Goal: Use online tool/utility: Use online tool/utility

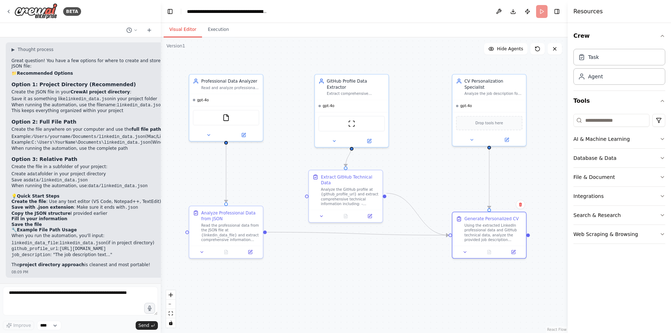
click at [431, 61] on div ".deletable-edge-delete-btn { width: 20px; height: 20px; border: 0px solid #ffff…" at bounding box center [364, 184] width 407 height 295
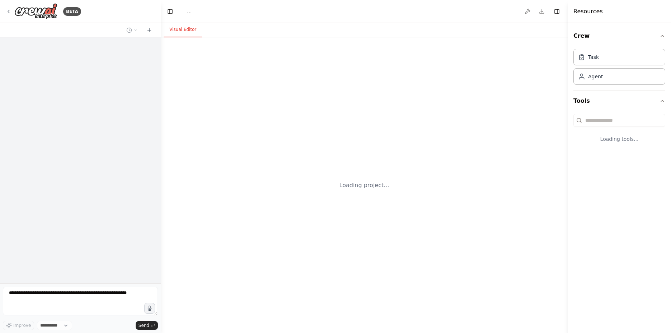
select select "****"
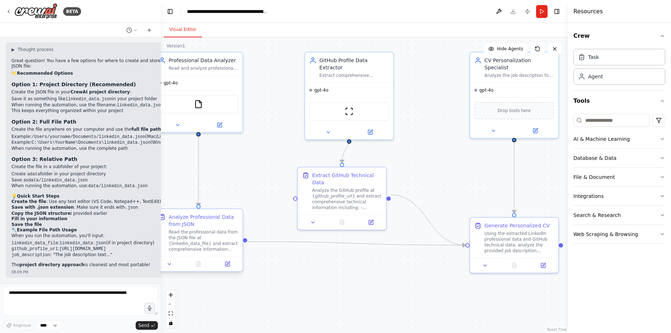
scroll to position [1700, 0]
click at [167, 302] on button "zoom out" at bounding box center [170, 303] width 9 height 9
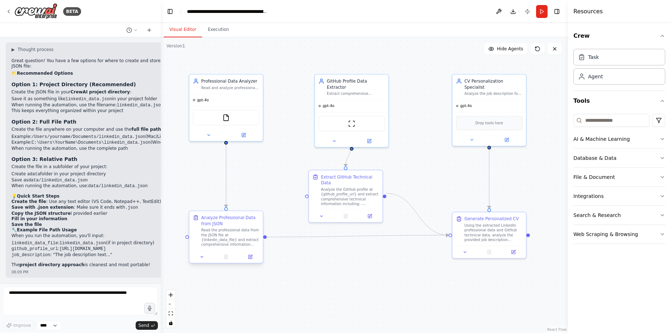
drag, startPoint x: 236, startPoint y: 231, endPoint x: 236, endPoint y: 238, distance: 7.2
click at [236, 238] on div "Read the professional data from the JSON file at {linkedin_data_file} and extra…" at bounding box center [230, 237] width 58 height 19
click at [471, 233] on div "Using the extracted LinkedIn professional data and GitHub technical data, analy…" at bounding box center [494, 231] width 58 height 19
drag, startPoint x: 350, startPoint y: 189, endPoint x: 357, endPoint y: 188, distance: 7.3
click at [357, 188] on div "Analyze the GitHub profile at {github_profile_url} and extract comprehensive te…" at bounding box center [356, 195] width 58 height 19
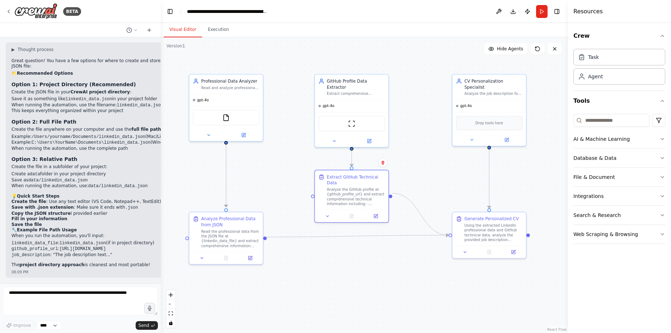
click at [441, 171] on div ".deletable-edge-delete-btn { width: 20px; height: 20px; border: 0px solid #ffff…" at bounding box center [364, 184] width 407 height 295
click at [540, 8] on button "Run" at bounding box center [541, 11] width 11 height 13
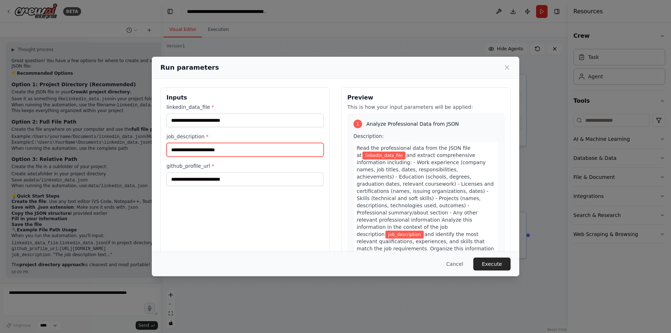
click at [213, 148] on input "job_description *" at bounding box center [245, 150] width 157 height 14
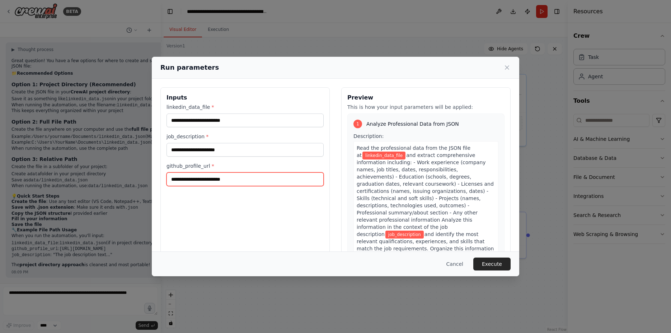
click at [204, 183] on input "github_profile_url *" at bounding box center [245, 179] width 157 height 14
paste input "**********"
type input "**********"
click at [408, 91] on div "Preview This is how your input parameters will be applied: 1 Analyze Profession…" at bounding box center [425, 172] width 169 height 170
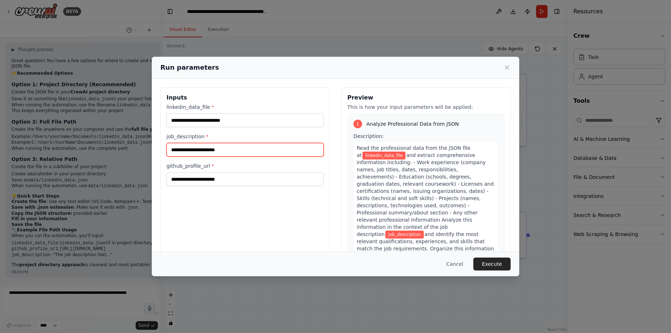
click at [234, 150] on input "job_description *" at bounding box center [245, 150] width 157 height 14
paste input "**********"
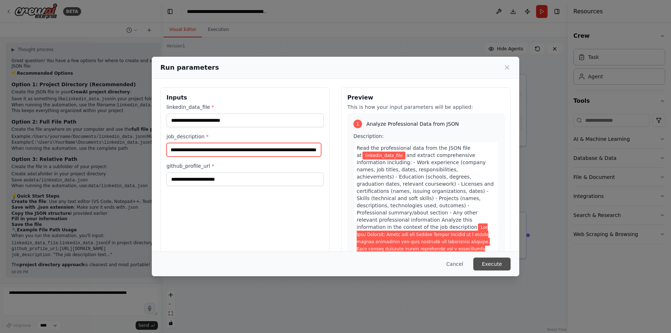
type input "**********"
click at [493, 266] on button "Execute" at bounding box center [492, 263] width 37 height 13
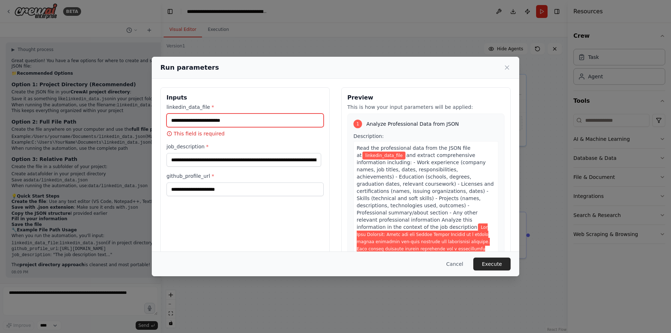
click at [222, 123] on input "linkedin_data_file *" at bounding box center [245, 120] width 157 height 14
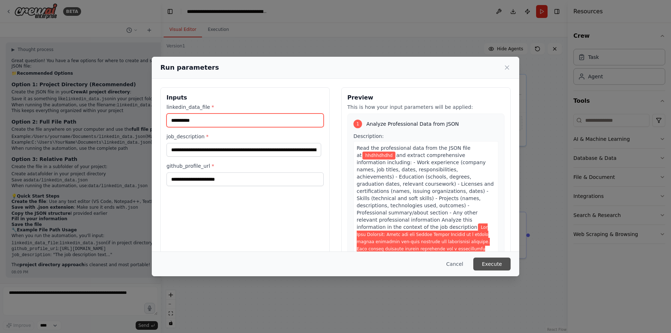
type input "**********"
click at [486, 267] on button "Execute" at bounding box center [492, 263] width 37 height 13
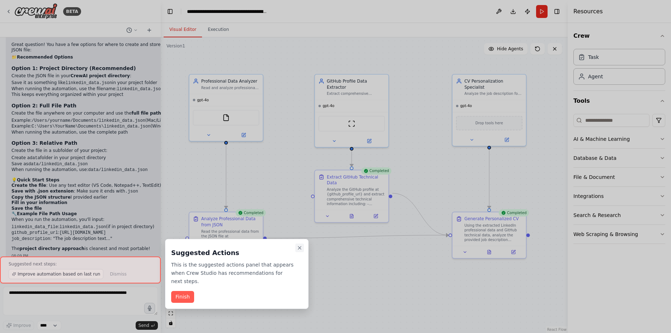
click at [299, 249] on icon "Close walkthrough" at bounding box center [300, 248] width 6 height 6
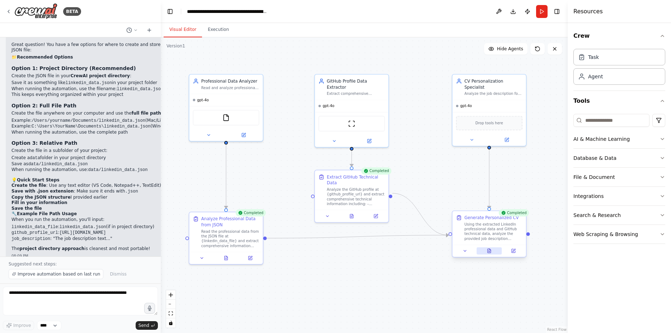
click at [490, 250] on icon at bounding box center [489, 251] width 3 height 4
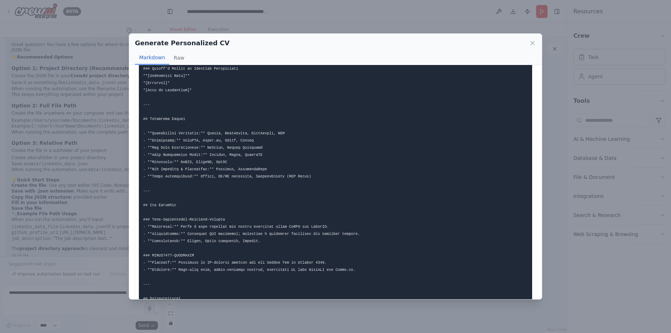
scroll to position [286, 0]
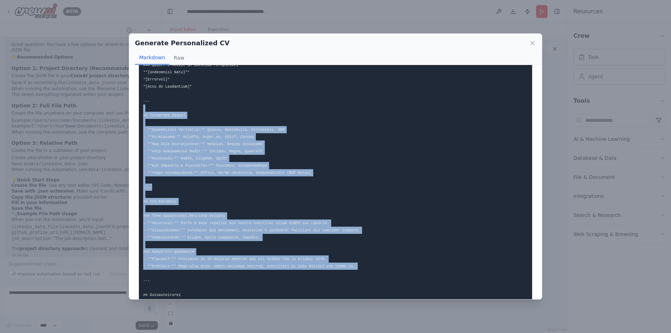
drag, startPoint x: 168, startPoint y: 266, endPoint x: 141, endPoint y: 101, distance: 168.0
click at [141, 101] on pre at bounding box center [335, 141] width 393 height 638
copy code "## Technical Skills - **Programming Languages:** Python, TypeScript, JavaScript…"
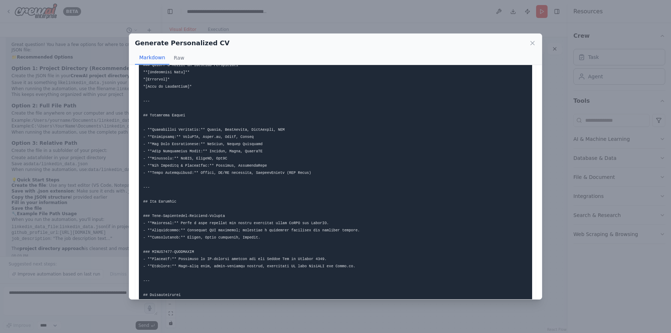
click at [537, 43] on div "Generate Personalized CV Markdown Raw" at bounding box center [335, 49] width 413 height 31
click at [534, 42] on icon at bounding box center [533, 43] width 4 height 4
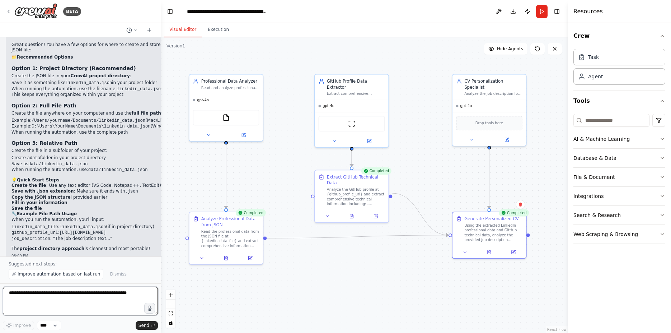
click at [87, 293] on textarea at bounding box center [80, 300] width 155 height 29
paste textarea "**********"
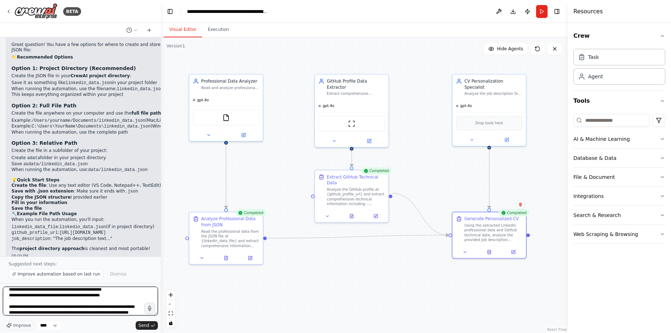
scroll to position [84, 0]
type textarea "**********"
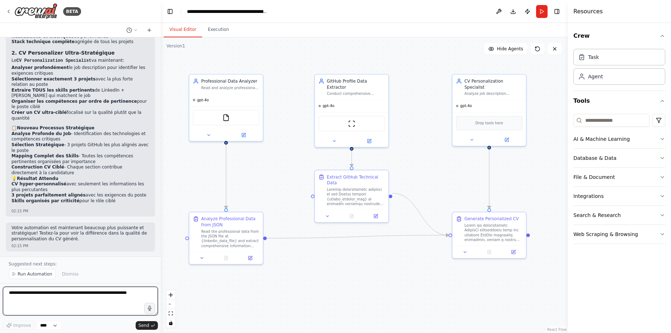
scroll to position [2270, 0]
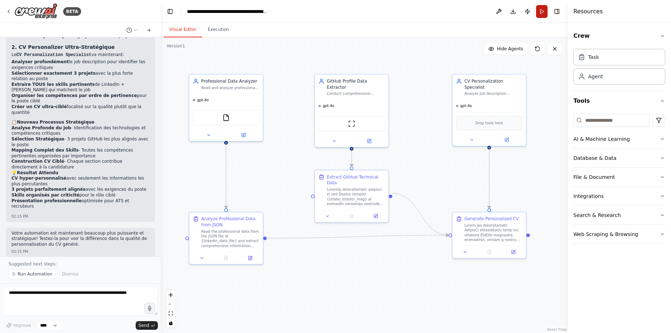
click at [543, 14] on button "Run" at bounding box center [541, 11] width 11 height 13
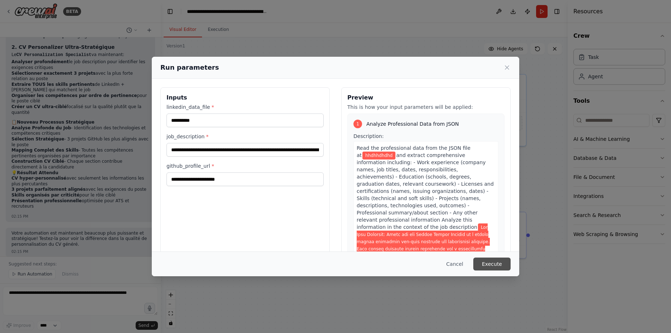
click at [493, 264] on button "Execute" at bounding box center [492, 263] width 37 height 13
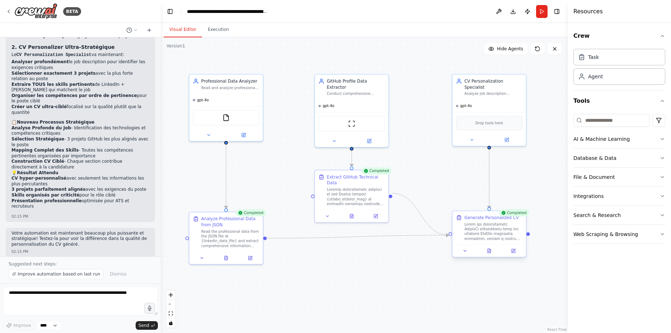
click at [488, 246] on div at bounding box center [490, 250] width 74 height 12
click at [488, 250] on icon at bounding box center [489, 251] width 3 height 4
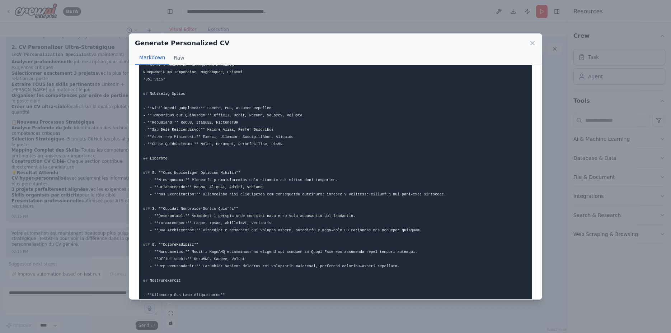
scroll to position [203, 0]
click at [402, 248] on pre at bounding box center [335, 107] width 393 height 472
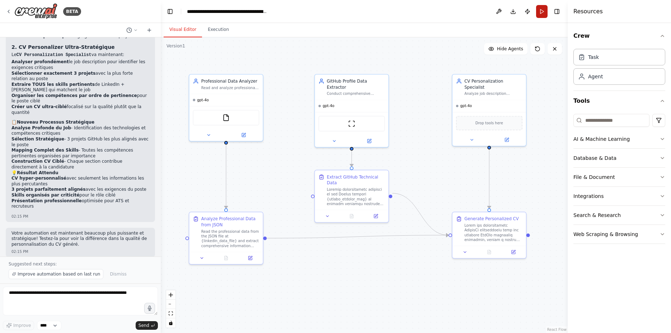
click at [541, 6] on button "Run" at bounding box center [541, 11] width 11 height 13
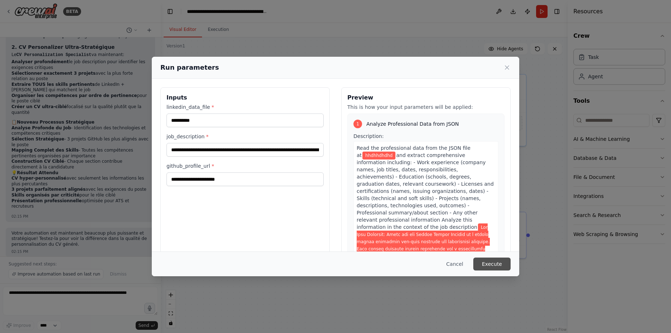
click at [485, 261] on button "Execute" at bounding box center [492, 263] width 37 height 13
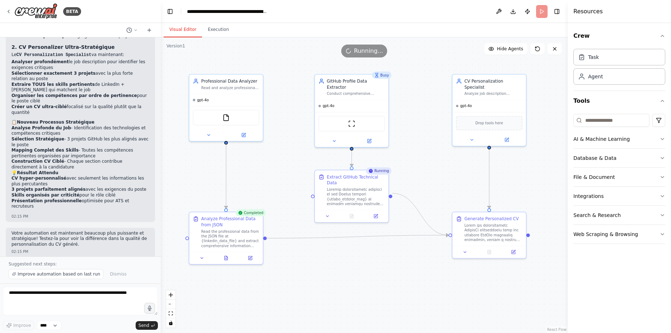
click at [485, 261] on div ".deletable-edge-delete-btn { width: 20px; height: 20px; border: 0px solid #ffff…" at bounding box center [364, 184] width 407 height 295
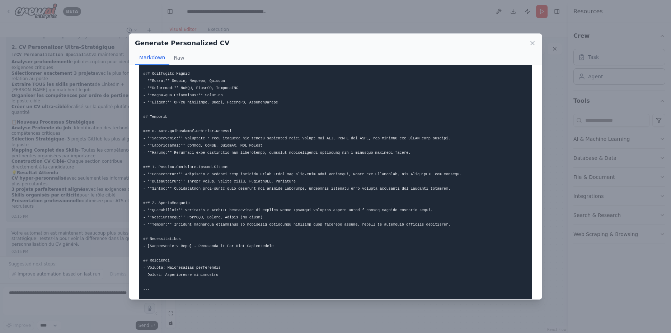
scroll to position [271, 0]
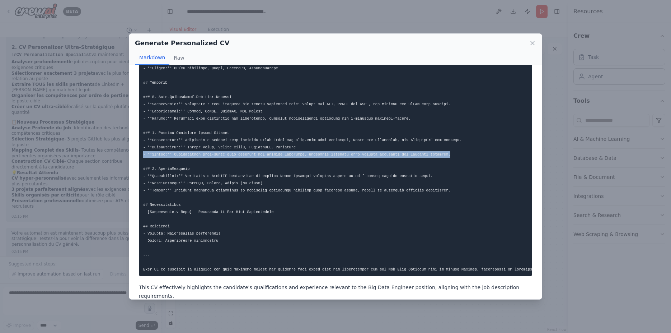
drag, startPoint x: 455, startPoint y: 156, endPoint x: 142, endPoint y: 153, distance: 312.7
click at [142, 153] on pre at bounding box center [335, 39] width 393 height 472
copy code "- **Impact:** Demonstrated real-world data handling and billing processes, prov…"
click at [310, 151] on pre at bounding box center [335, 39] width 393 height 472
drag, startPoint x: 448, startPoint y: 154, endPoint x: 173, endPoint y: 154, distance: 275.4
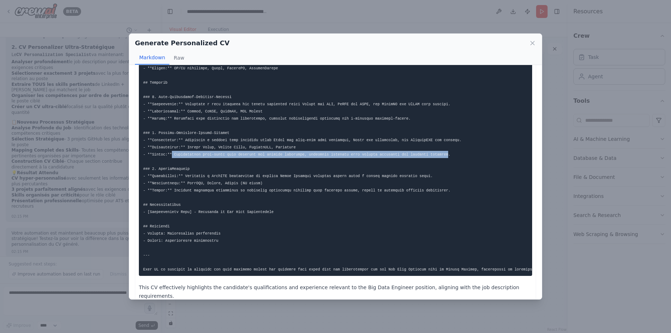
click at [173, 154] on code at bounding box center [603, 40] width 920 height 464
copy code "Demonstrated real-world data handling and billing processes, providing insights…"
click at [535, 44] on icon at bounding box center [532, 42] width 7 height 7
